Goal: Obtain resource: Obtain resource

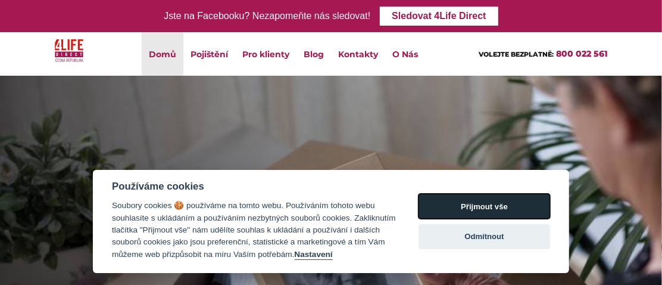
click at [479, 194] on button "Přijmout vše" at bounding box center [485, 206] width 132 height 25
checkbox input "true"
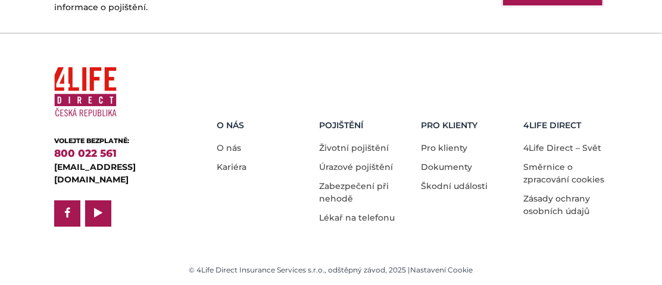
scroll to position [2911, 0]
click at [455, 172] on link "Dokumenty" at bounding box center [447, 166] width 51 height 11
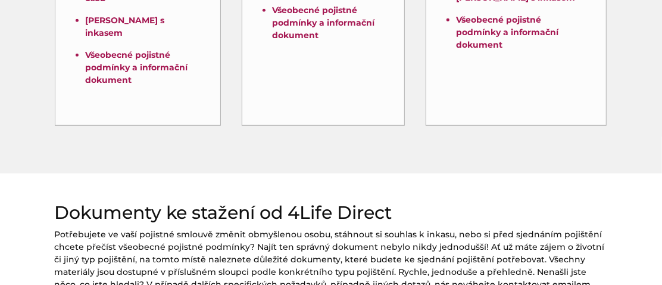
scroll to position [463, 0]
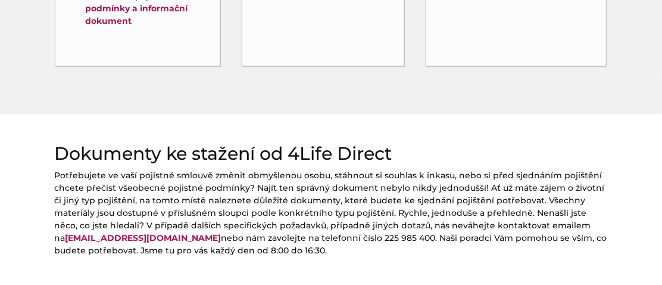
scroll to position [529, 0]
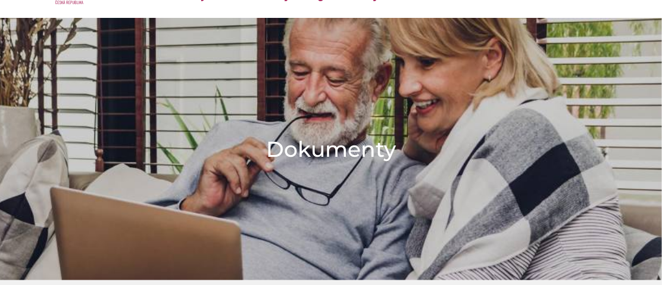
scroll to position [0, 0]
